Goal: Task Accomplishment & Management: Use online tool/utility

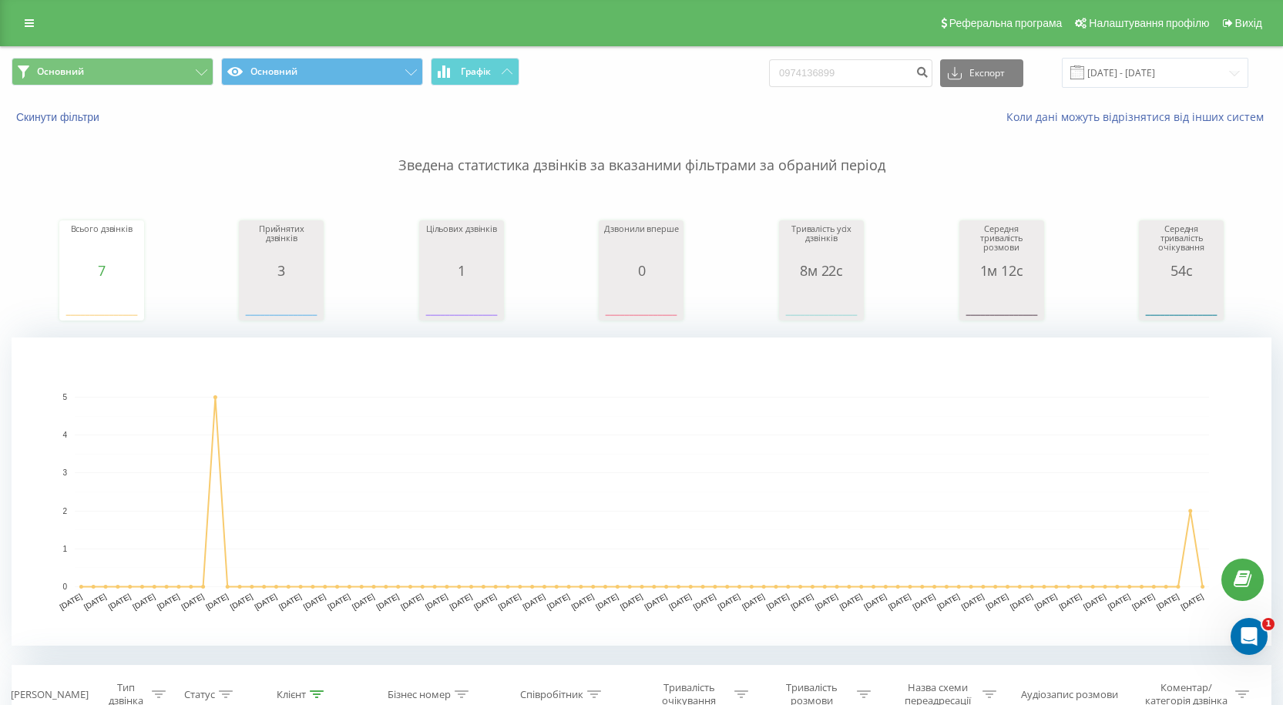
click at [39, 11] on div "Реферальна програма Налаштування профілю Вихід" at bounding box center [641, 23] width 1283 height 46
drag, startPoint x: 32, startPoint y: 17, endPoint x: 42, endPoint y: 5, distance: 15.3
click at [31, 17] on link at bounding box center [29, 23] width 28 height 22
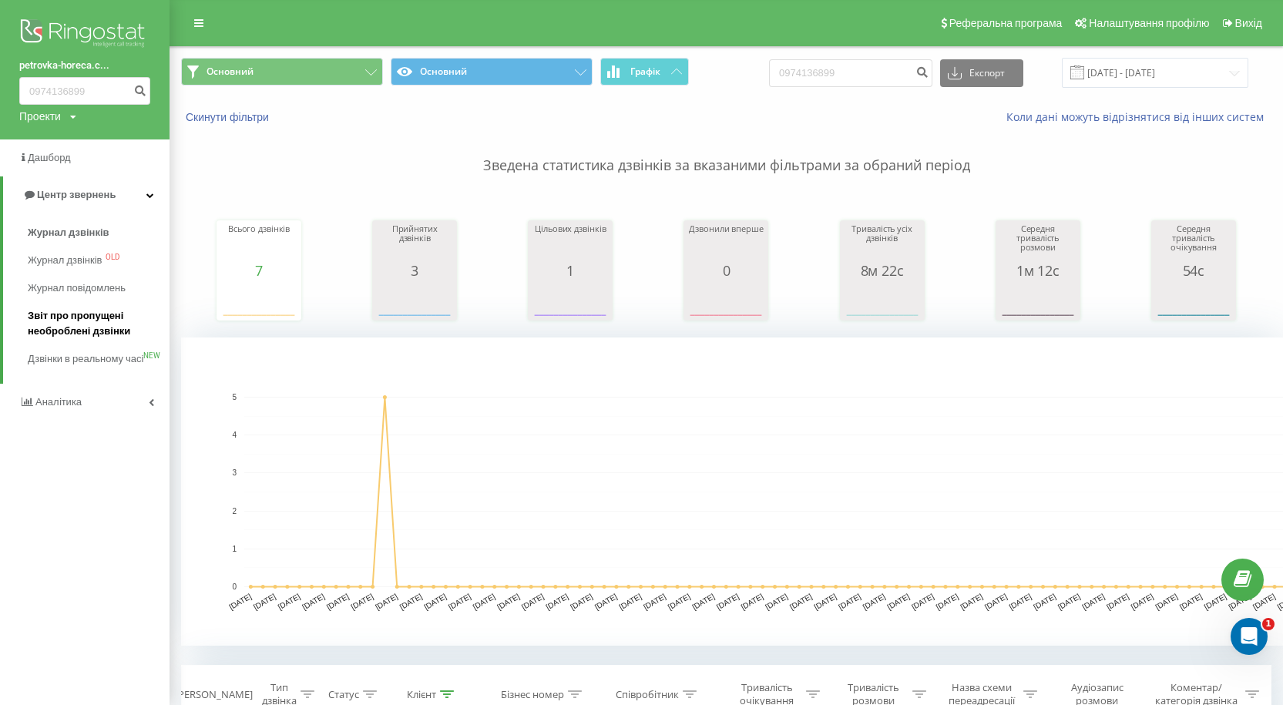
click at [72, 331] on span "Звіт про пропущені необроблені дзвінки" at bounding box center [95, 323] width 134 height 31
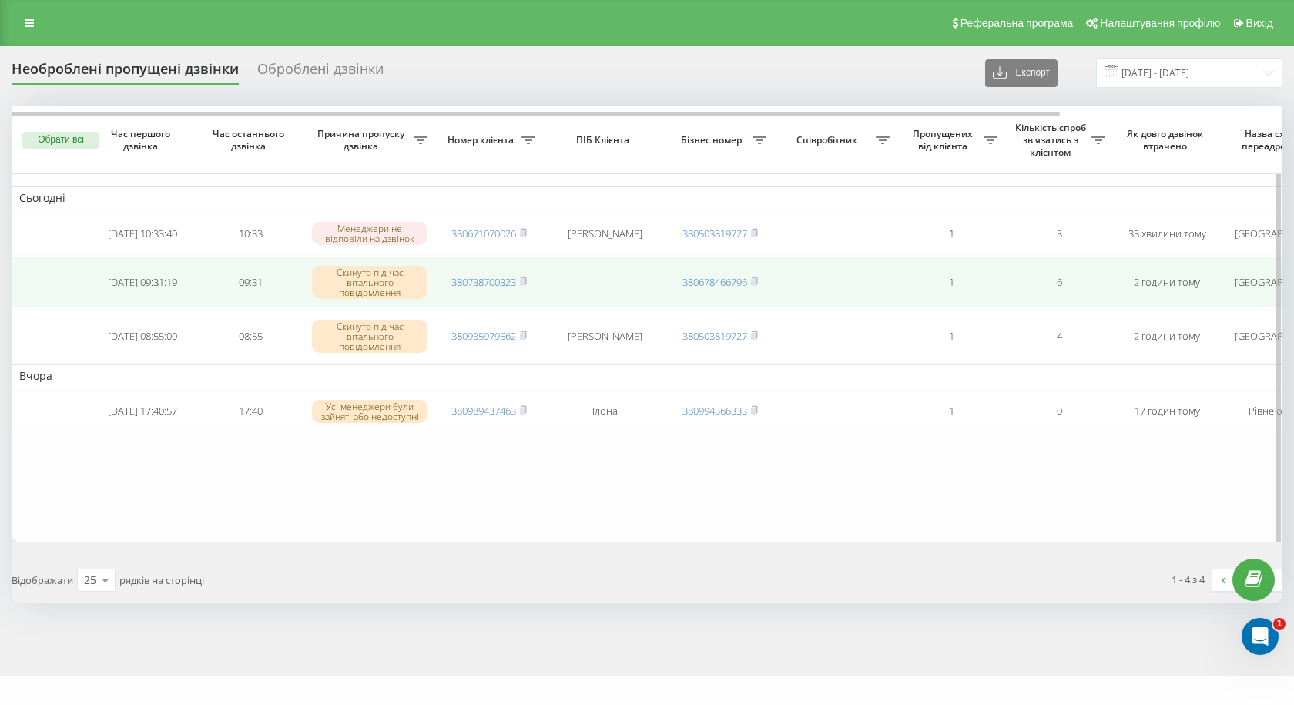
click at [530, 286] on td "380738700323" at bounding box center [489, 282] width 108 height 51
click at [525, 284] on rect at bounding box center [522, 282] width 5 height 7
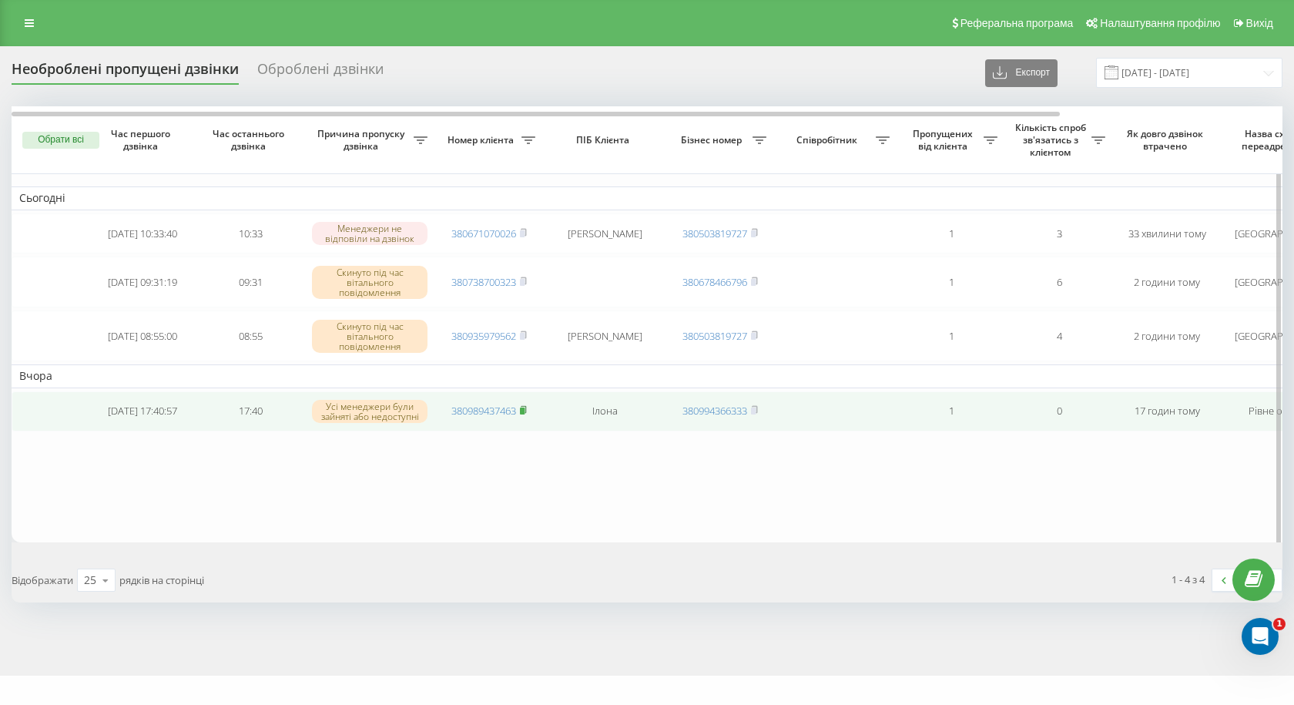
click at [525, 415] on rect at bounding box center [522, 411] width 5 height 7
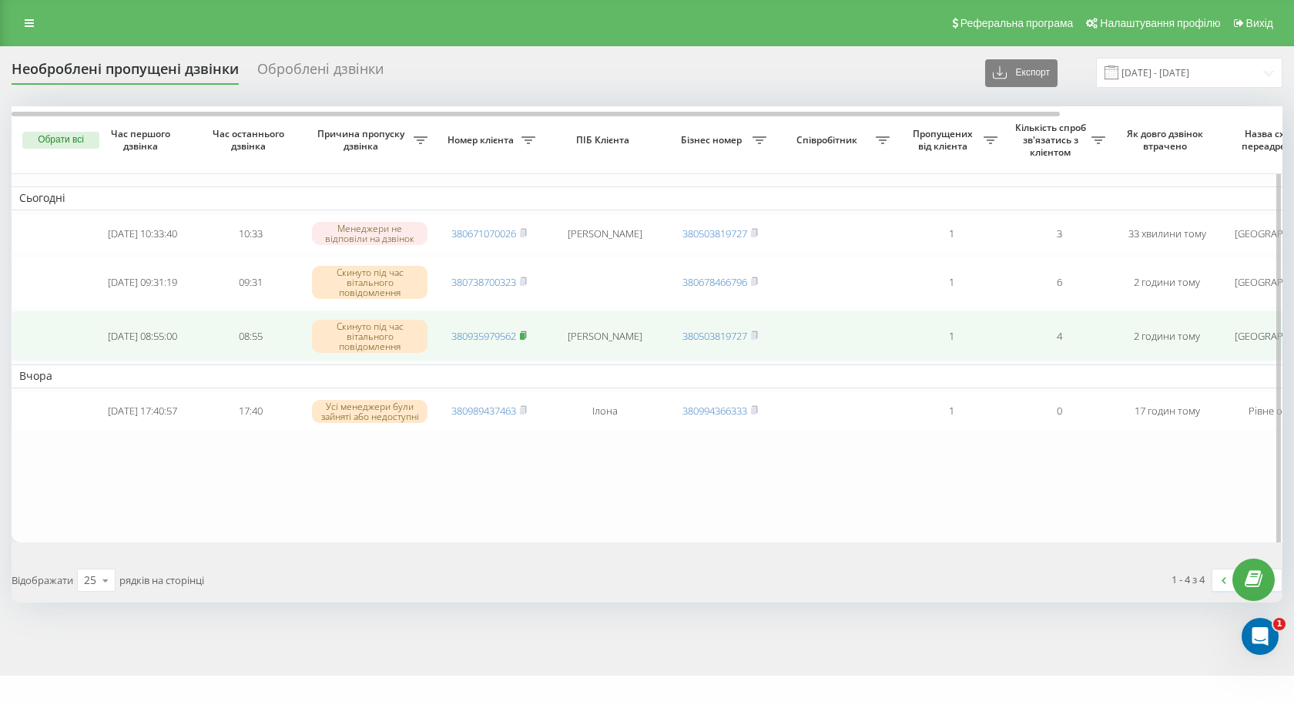
click at [525, 337] on rect at bounding box center [522, 336] width 5 height 7
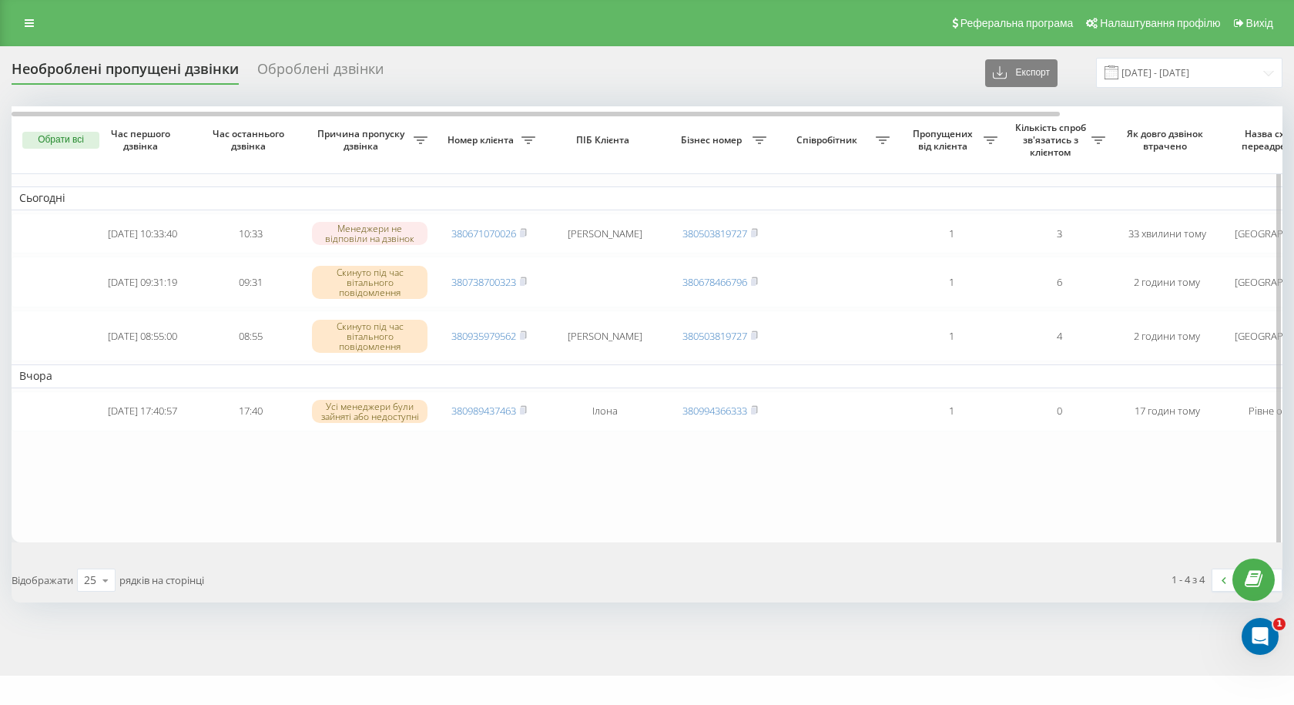
click at [47, 143] on button "Обрати всі" at bounding box center [60, 140] width 77 height 17
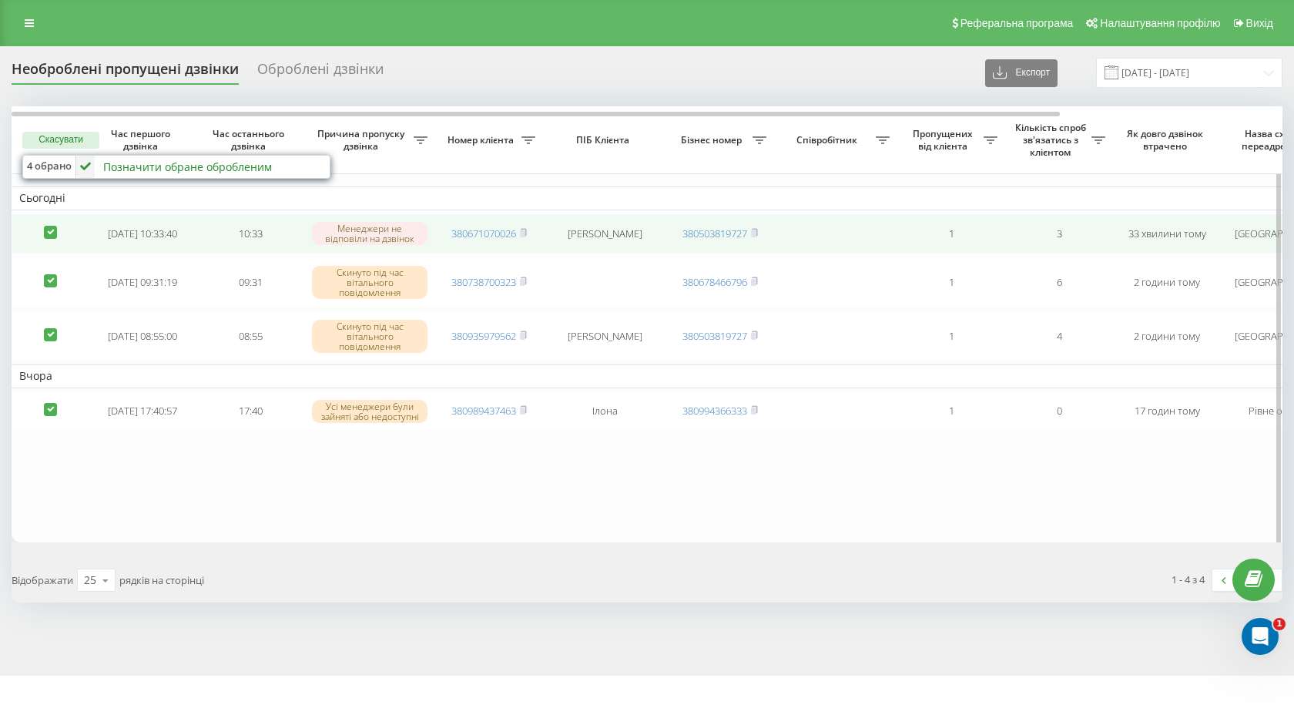
drag, startPoint x: 48, startPoint y: 282, endPoint x: 49, endPoint y: 222, distance: 60.1
click at [47, 274] on label at bounding box center [50, 274] width 13 height 0
checkbox input "false"
click at [47, 220] on td at bounding box center [50, 233] width 77 height 41
click at [48, 226] on label at bounding box center [50, 226] width 13 height 0
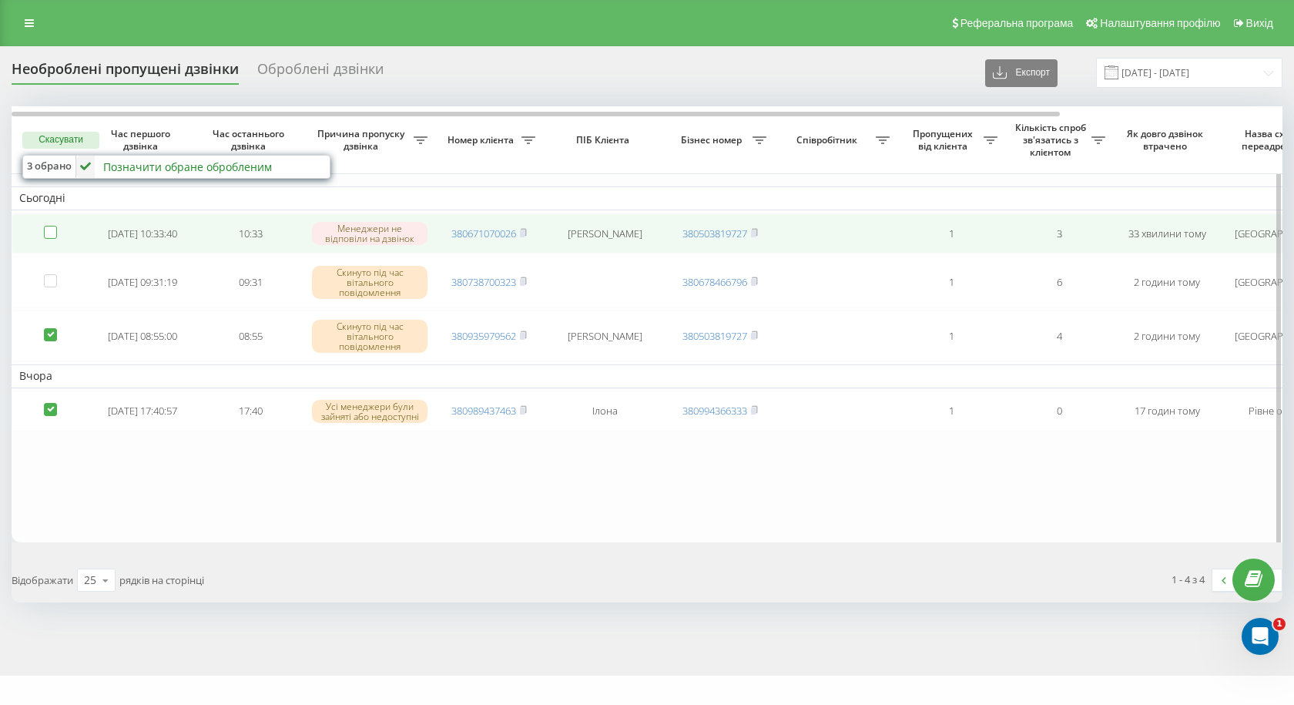
checkbox input "false"
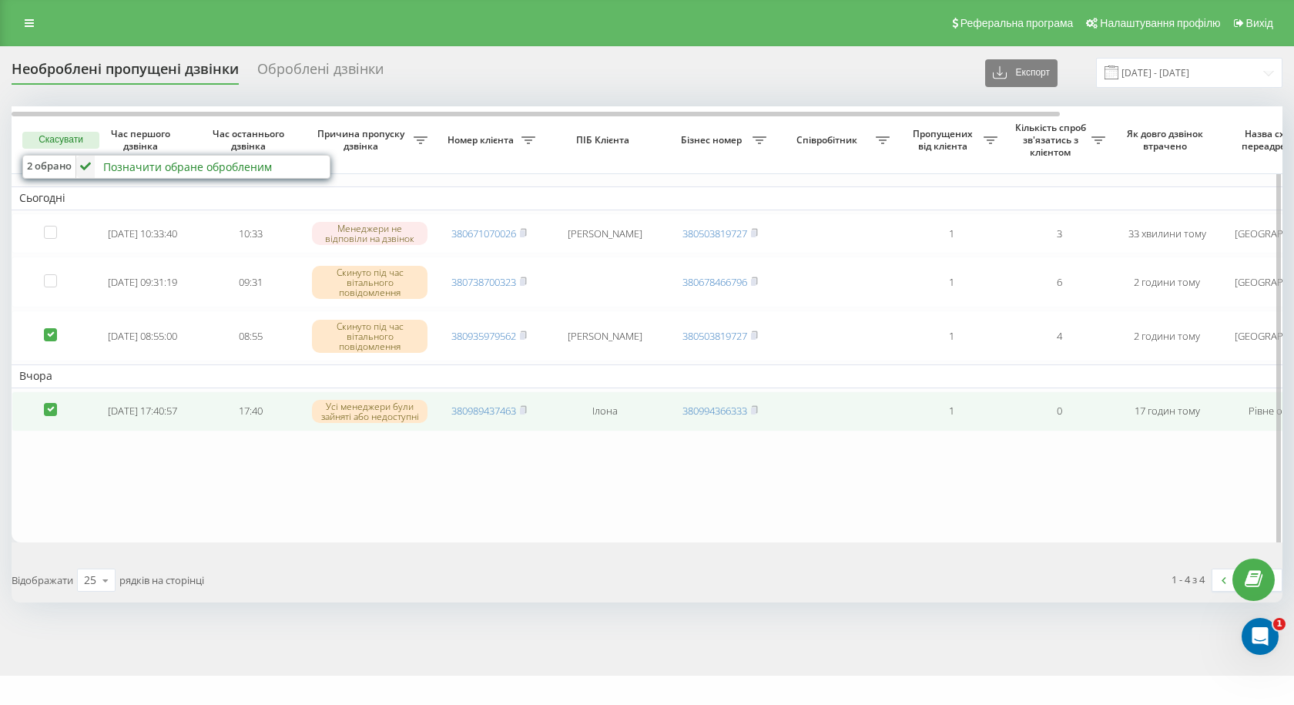
click at [50, 403] on label at bounding box center [50, 403] width 13 height 0
checkbox input "false"
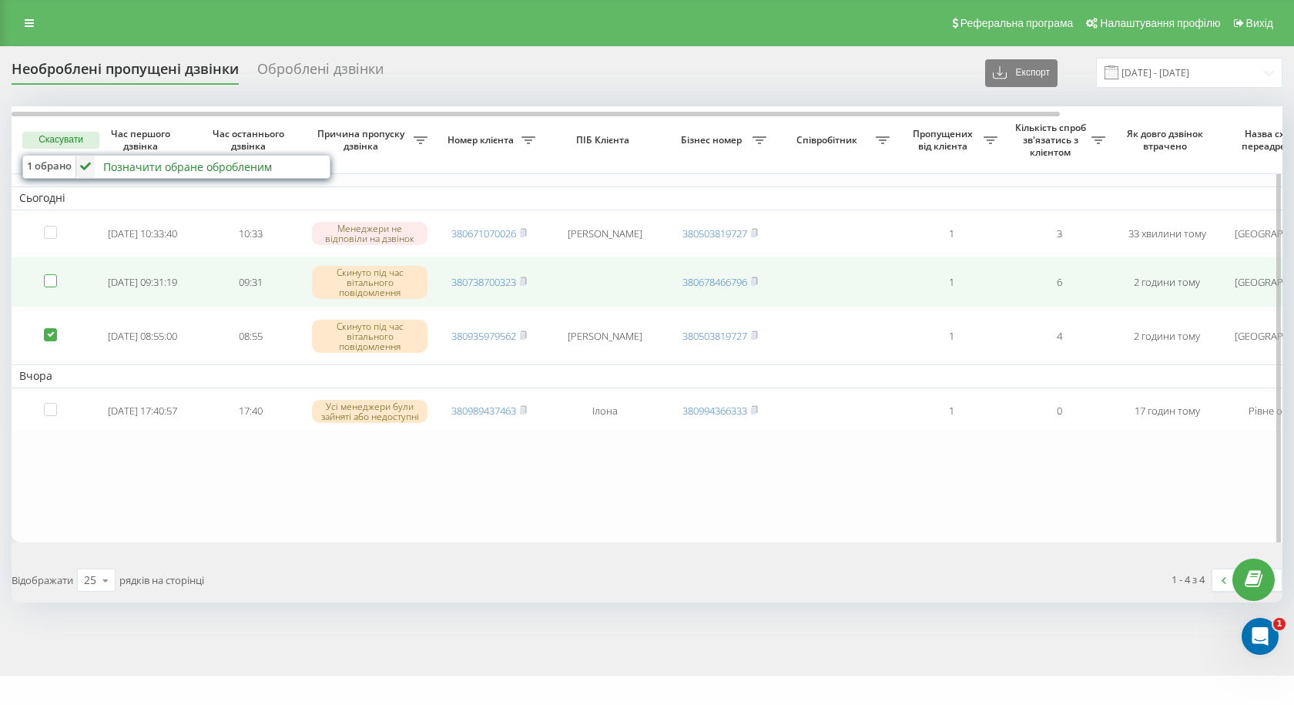
click at [48, 274] on label at bounding box center [50, 274] width 13 height 0
checkbox input "true"
click at [525, 282] on rect at bounding box center [522, 282] width 5 height 7
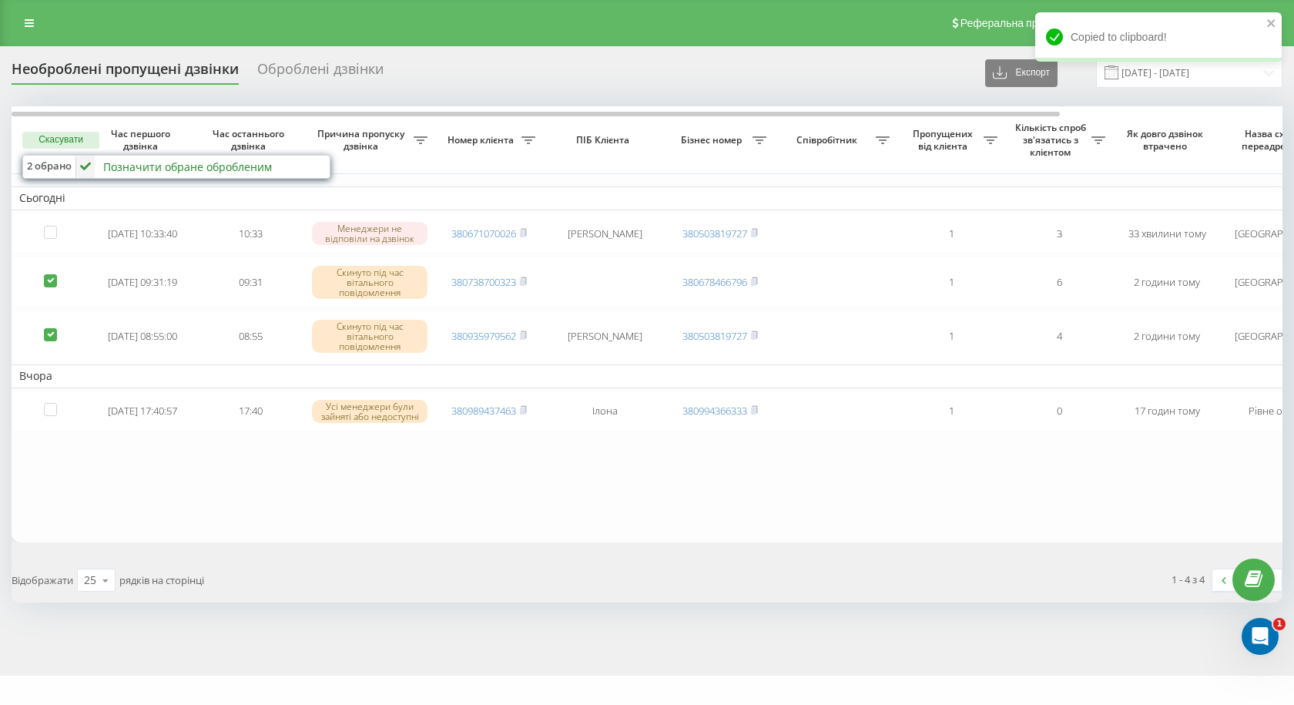
click at [162, 170] on div "Позначити обране обробленим" at bounding box center [187, 166] width 169 height 15
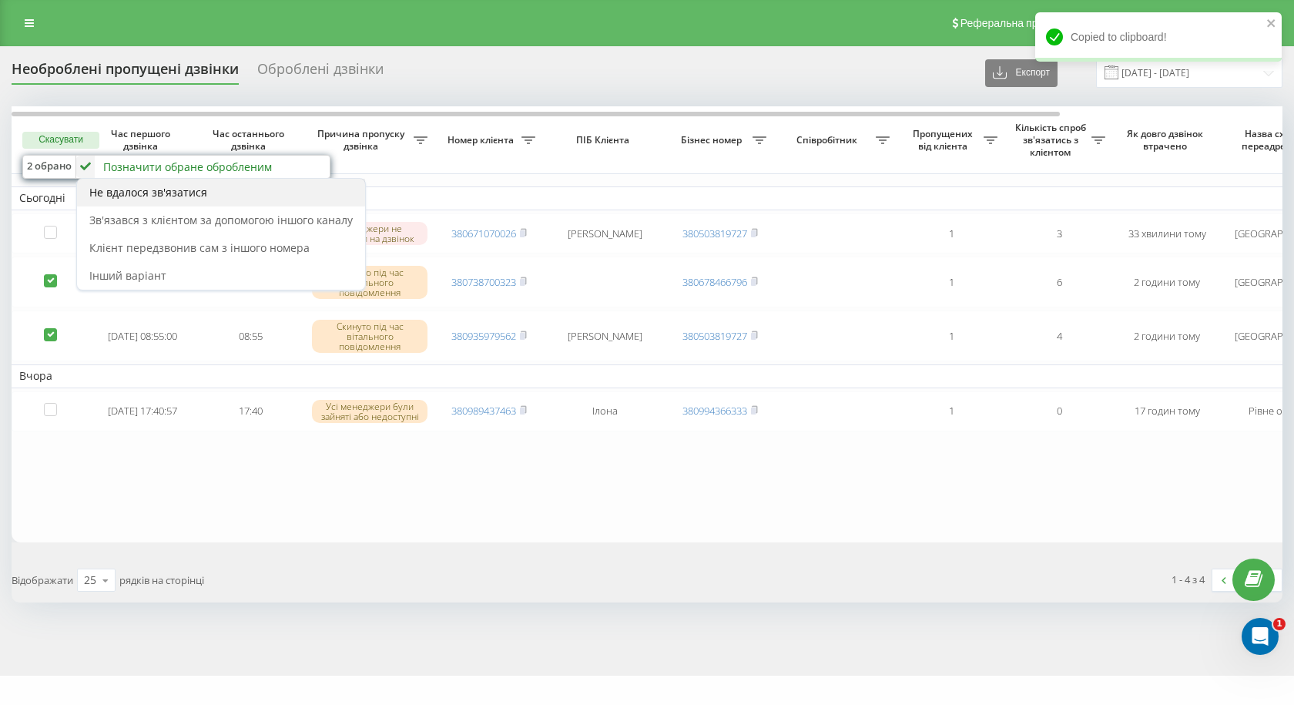
click at [180, 190] on span "Не вдалося зв'язатися" at bounding box center [148, 192] width 118 height 15
